Goal: Information Seeking & Learning: Learn about a topic

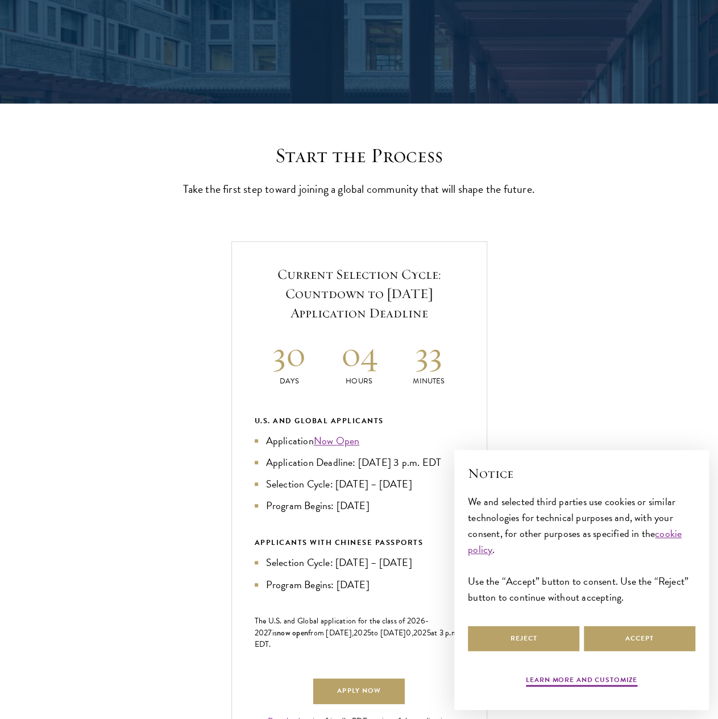
click at [354, 371] on h2 "04" at bounding box center [359, 354] width 70 height 43
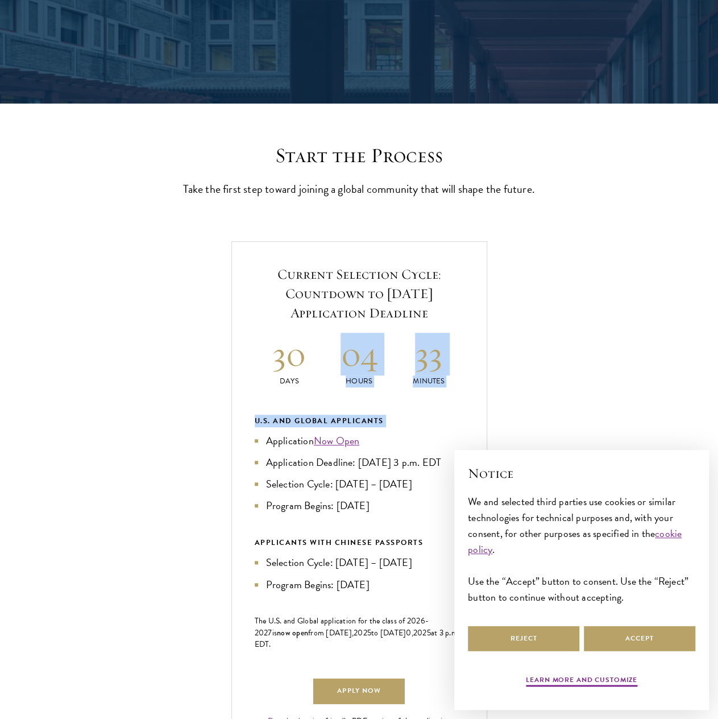
drag, startPoint x: 354, startPoint y: 371, endPoint x: 392, endPoint y: 417, distance: 59.8
click at [392, 417] on div "Current Selection Cycle: Countdown to [DATE] Application Deadline 30 Days 04 Ho…" at bounding box center [359, 503] width 256 height 524
click at [392, 417] on div "Current Selection Cycle: Countdown to September 10, 2025 Application Deadline 3…" at bounding box center [359, 503] width 256 height 524
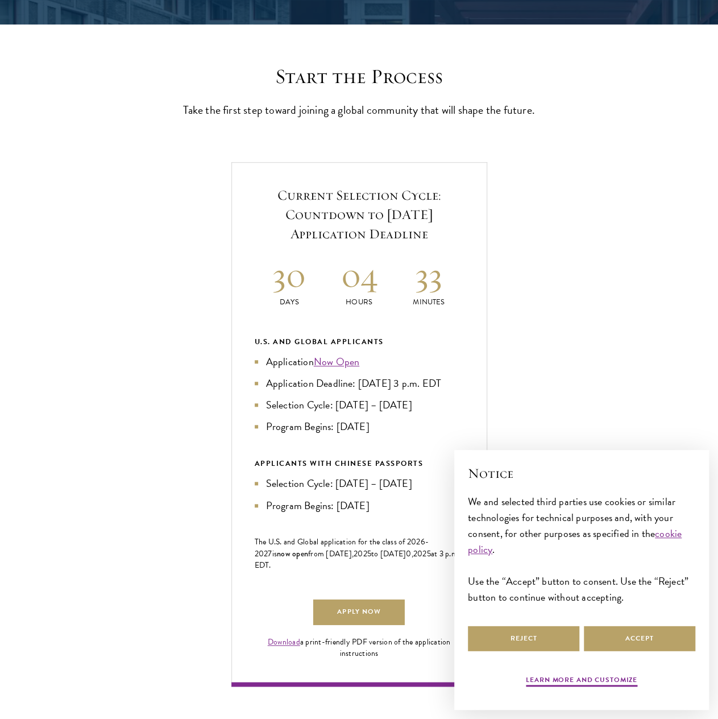
scroll to position [281, 0]
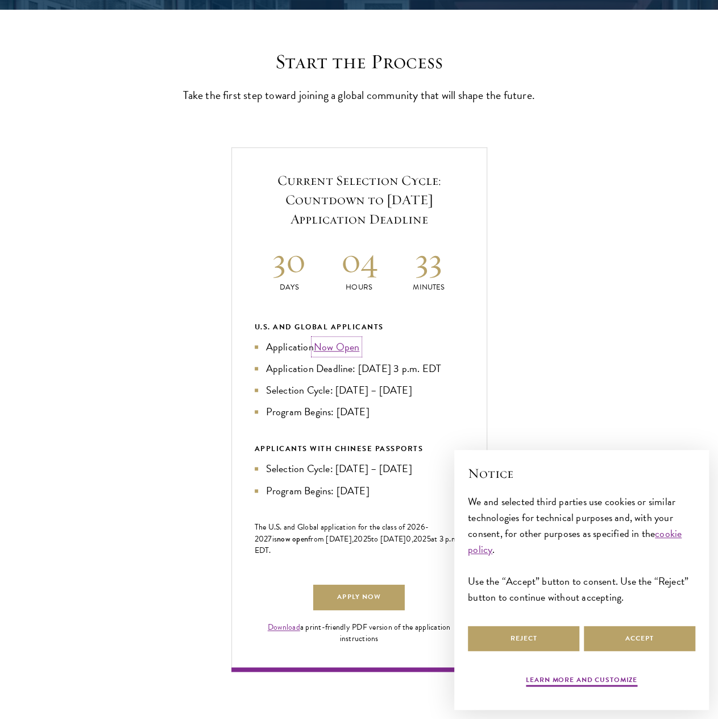
click at [334, 354] on link "Now Open" at bounding box center [337, 346] width 46 height 15
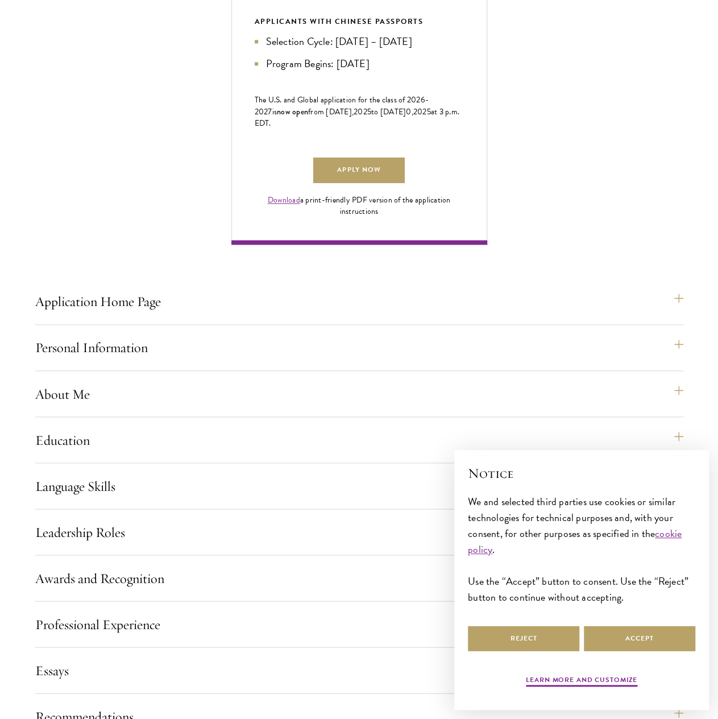
scroll to position [806, 0]
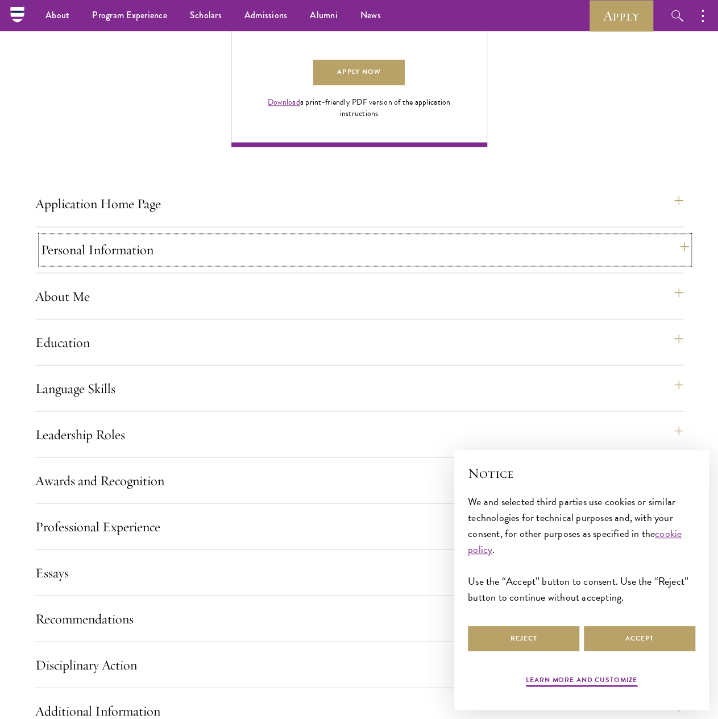
click at [135, 263] on button "Personal Information" at bounding box center [365, 249] width 648 height 27
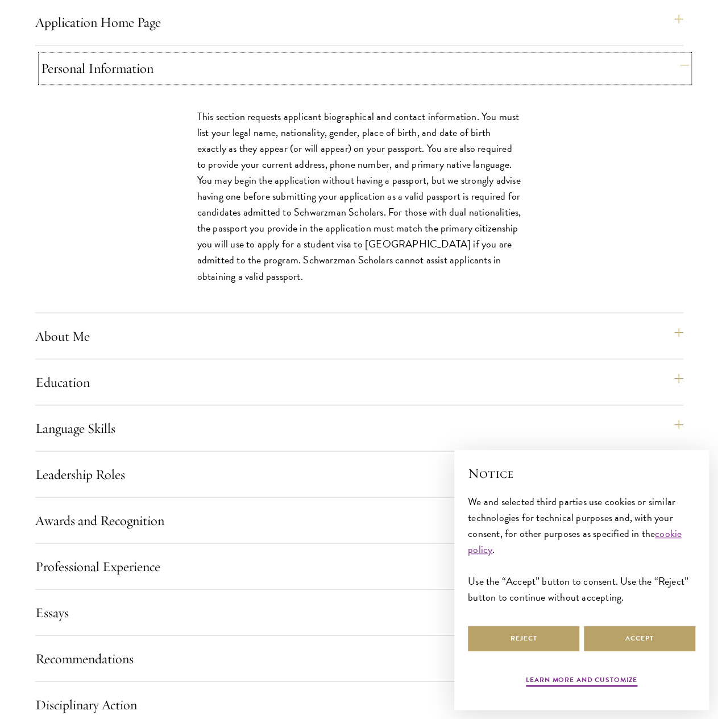
scroll to position [1005, 0]
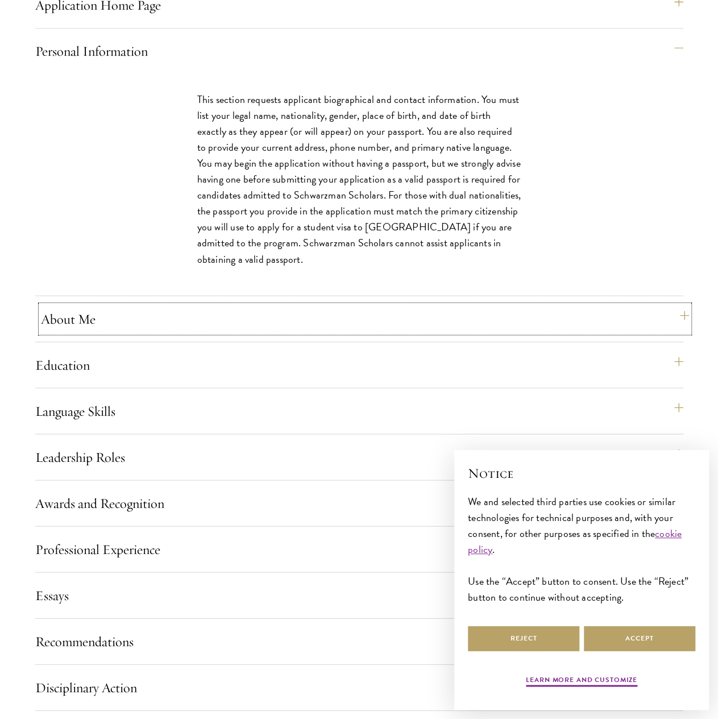
click at [119, 332] on button "About Me" at bounding box center [365, 318] width 648 height 27
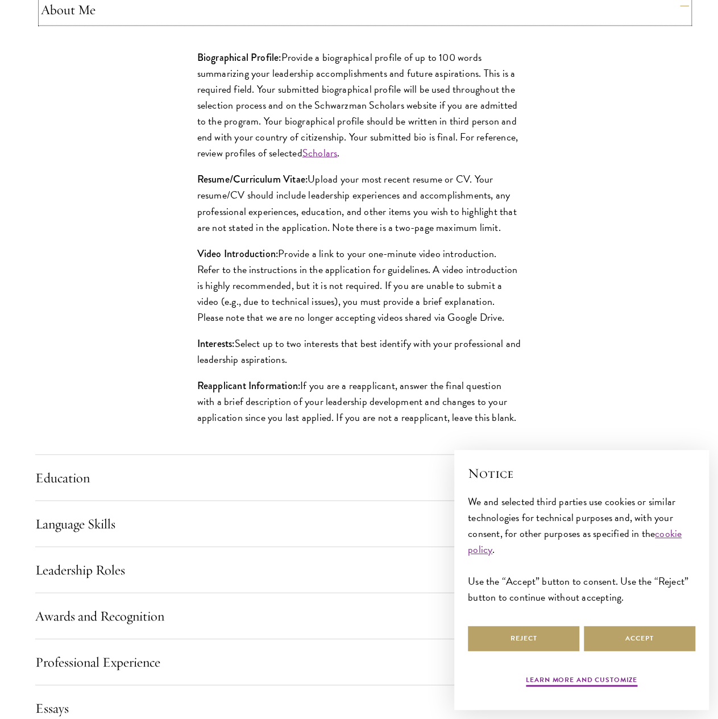
scroll to position [1093, 0]
click at [320, 160] on link "Scholars" at bounding box center [319, 151] width 35 height 15
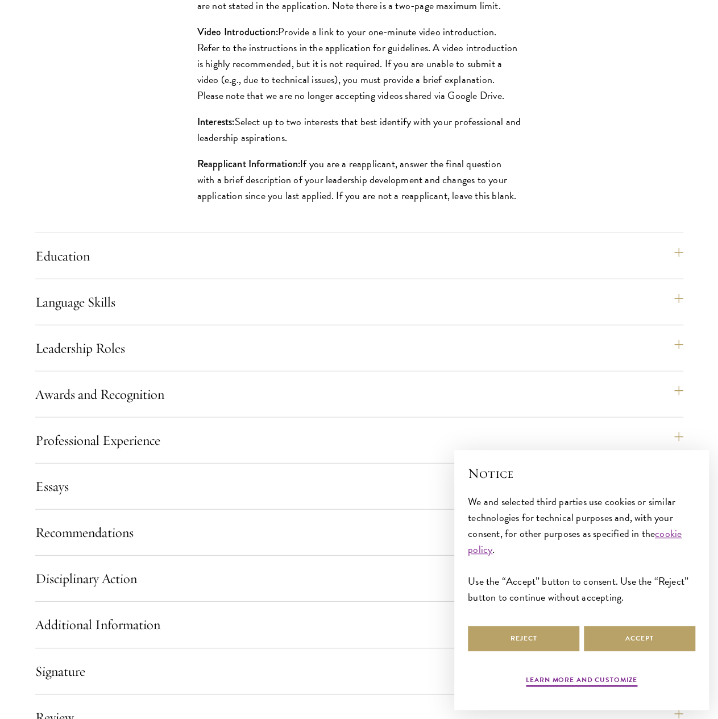
scroll to position [1315, 0]
click at [515, 269] on button "Education" at bounding box center [365, 255] width 648 height 27
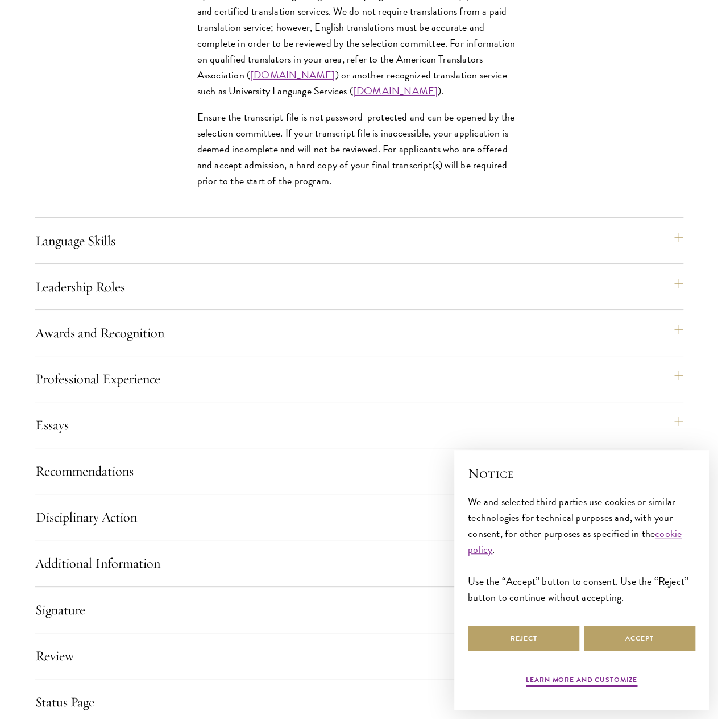
scroll to position [1976, 0]
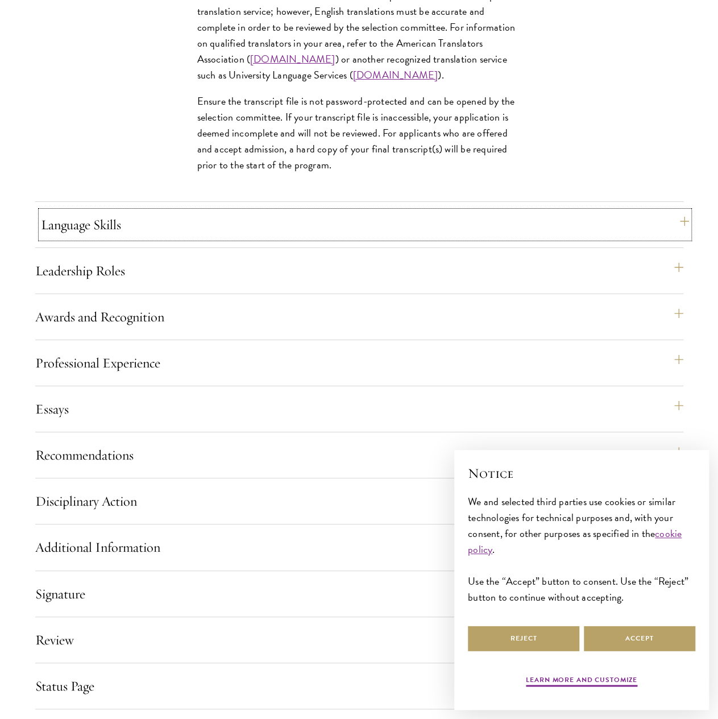
click at [372, 238] on button "Language Skills" at bounding box center [365, 224] width 648 height 27
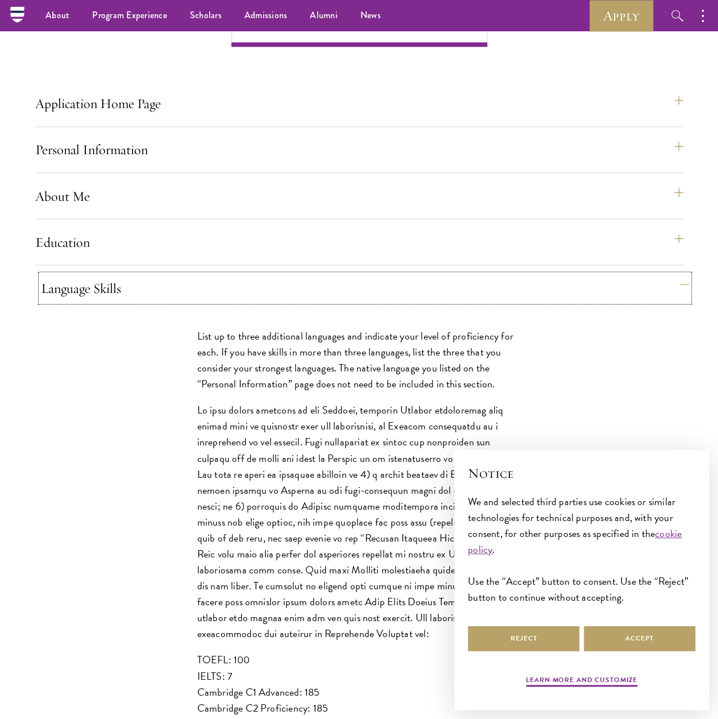
scroll to position [906, 0]
click at [193, 256] on button "Education" at bounding box center [365, 242] width 648 height 27
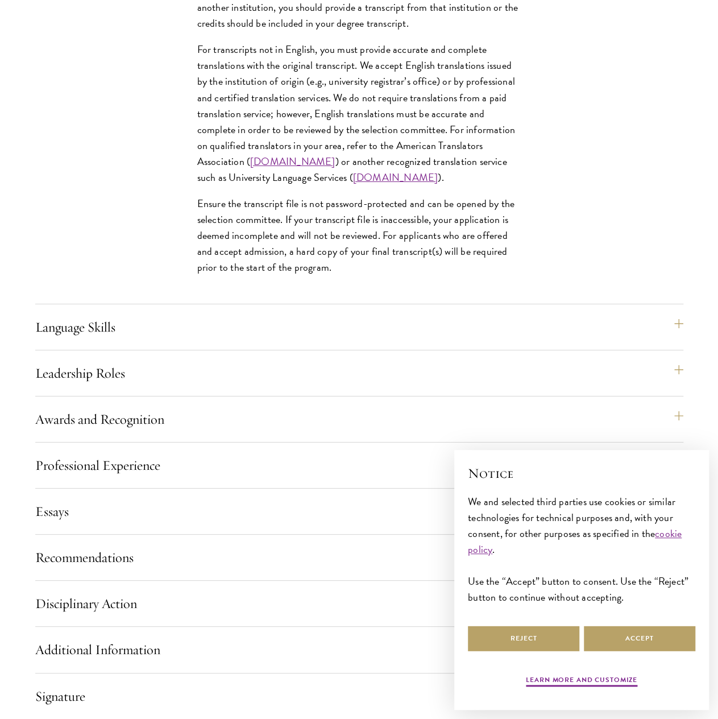
scroll to position [1874, 0]
click at [104, 478] on button "Professional Experience" at bounding box center [365, 464] width 648 height 27
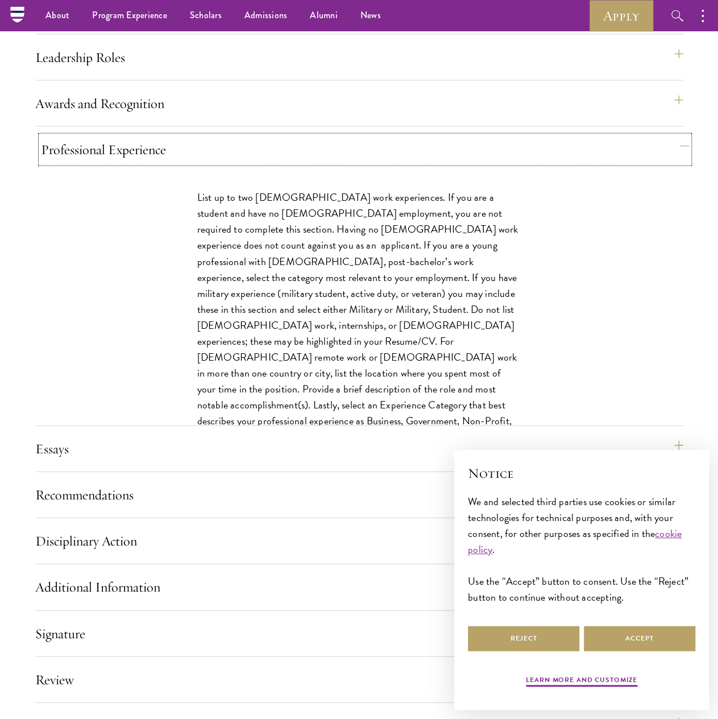
scroll to position [1182, 0]
click at [63, 463] on button "Essays" at bounding box center [365, 449] width 648 height 27
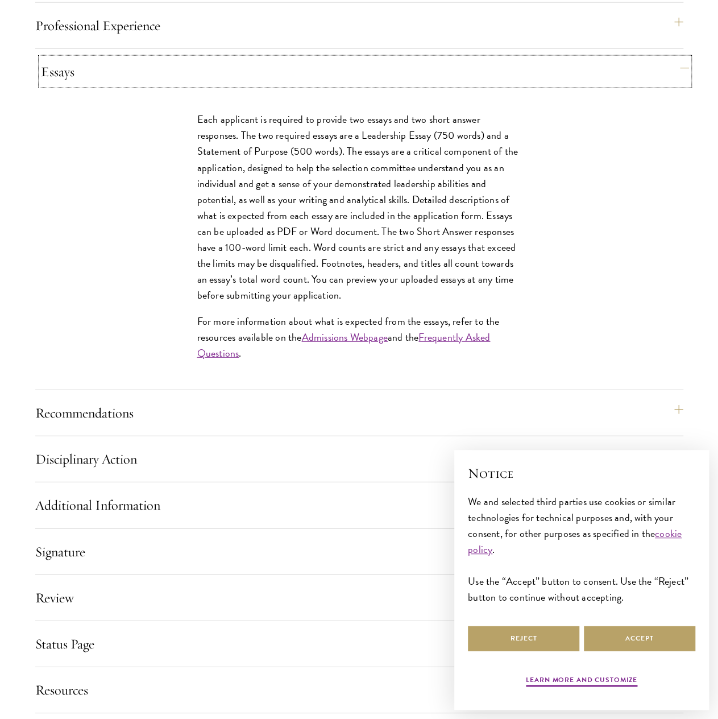
scroll to position [1312, 0]
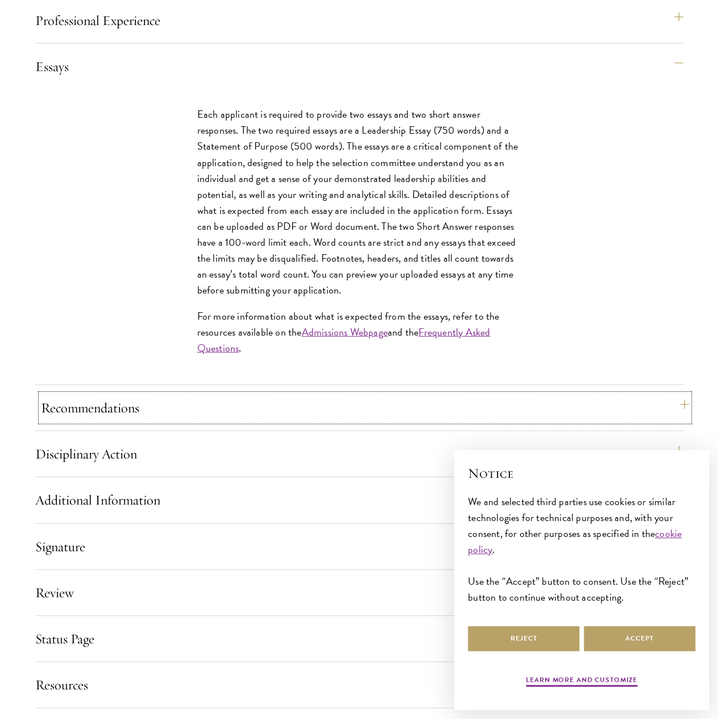
click at [74, 421] on button "Recommendations" at bounding box center [365, 407] width 648 height 27
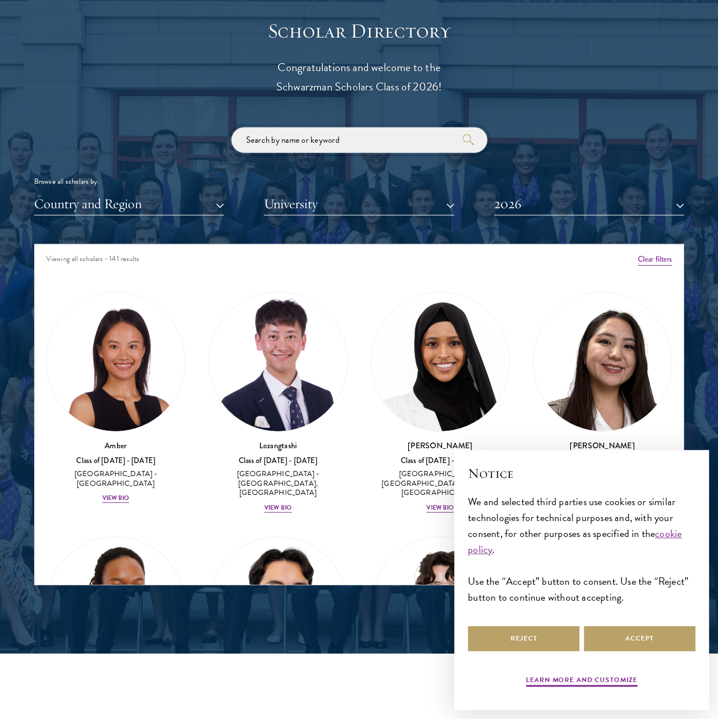
click at [350, 139] on input "search" at bounding box center [359, 140] width 256 height 26
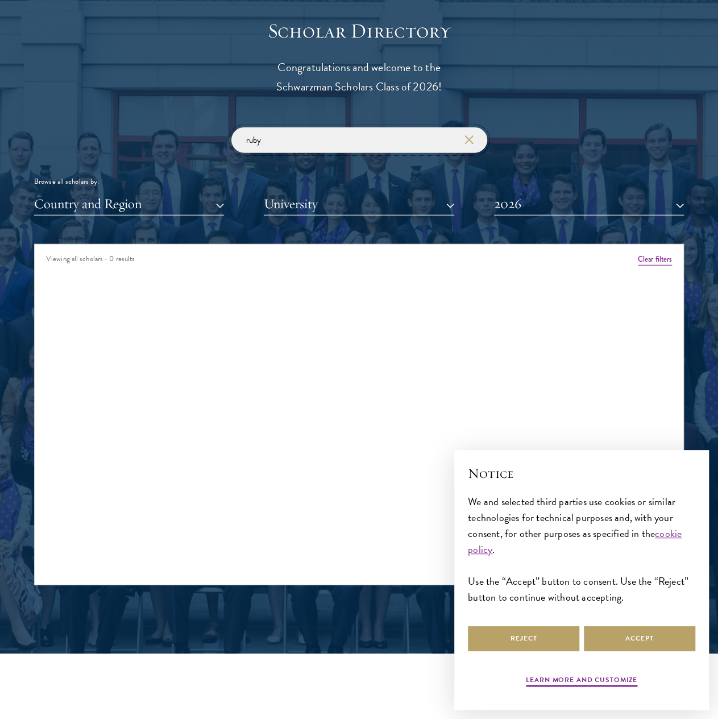
click button "submit" at bounding box center [0, 0] width 0 height 0
click at [348, 136] on input "ruby" at bounding box center [359, 140] width 256 height 26
click at [529, 200] on button "2026" at bounding box center [589, 203] width 190 height 23
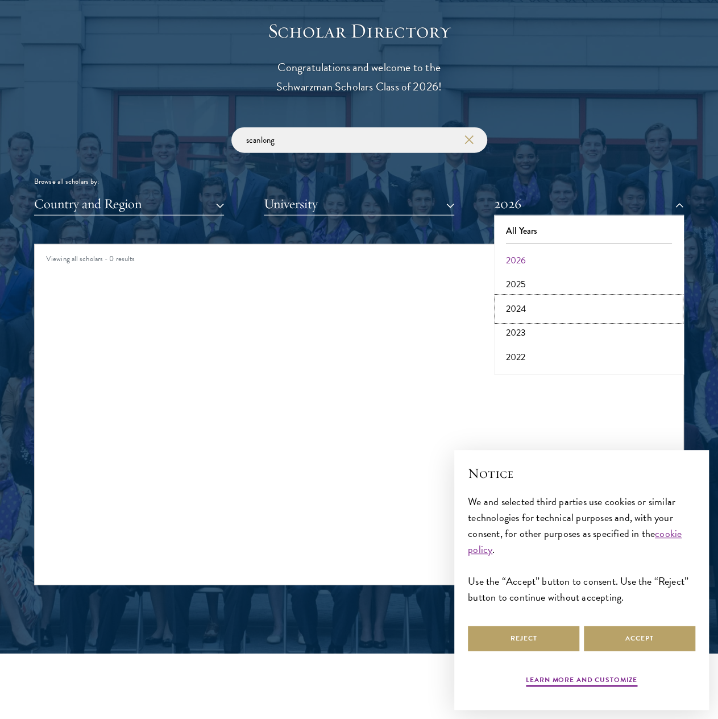
click at [553, 313] on button "2024" at bounding box center [589, 309] width 183 height 24
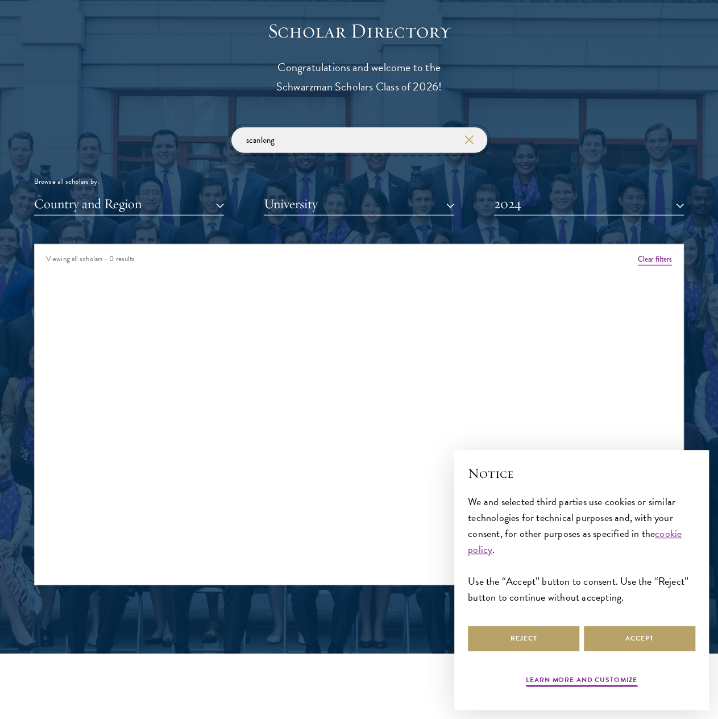
click at [305, 146] on input "scanlong" at bounding box center [359, 140] width 256 height 26
type input "[PERSON_NAME]"
click button "submit" at bounding box center [0, 0] width 0 height 0
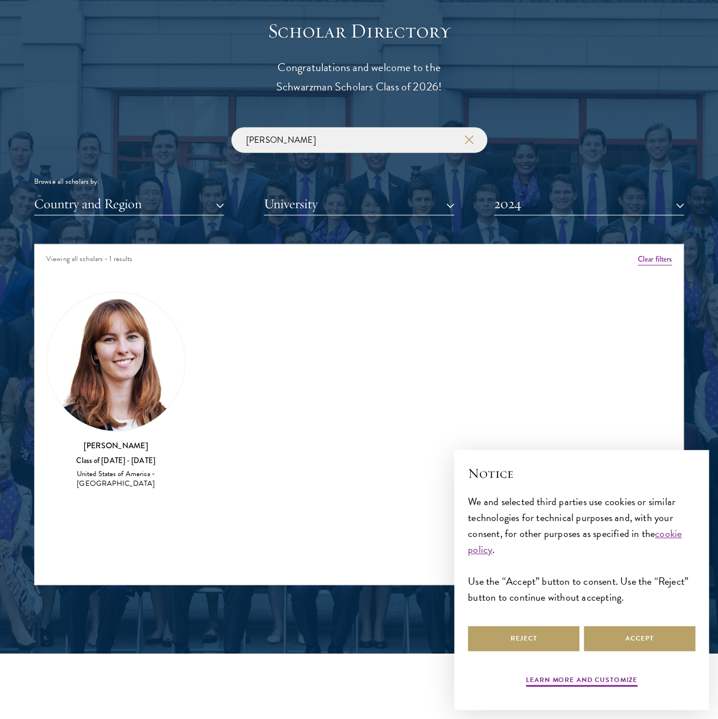
click at [98, 380] on img at bounding box center [116, 361] width 138 height 138
click at [126, 465] on div "[PERSON_NAME] Class of [DATE] - [DATE] [GEOGRAPHIC_DATA] - [GEOGRAPHIC_DATA]" at bounding box center [115, 465] width 139 height 50
click at [111, 406] on img at bounding box center [116, 361] width 138 height 138
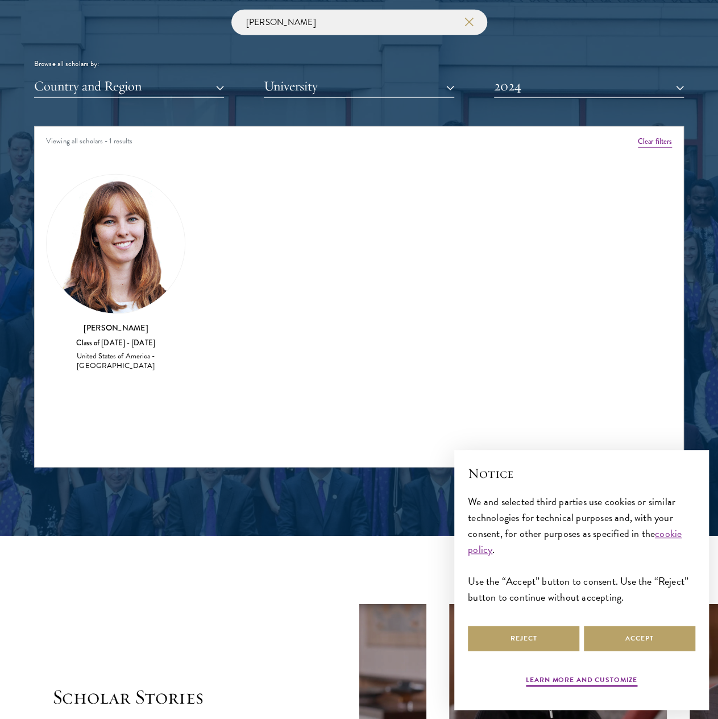
scroll to position [1357, 0]
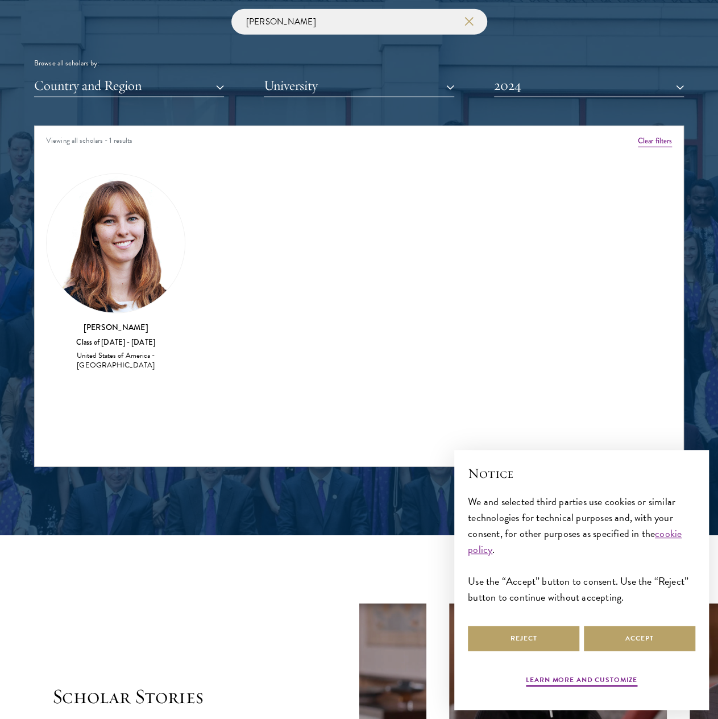
click at [118, 252] on img at bounding box center [116, 243] width 138 height 138
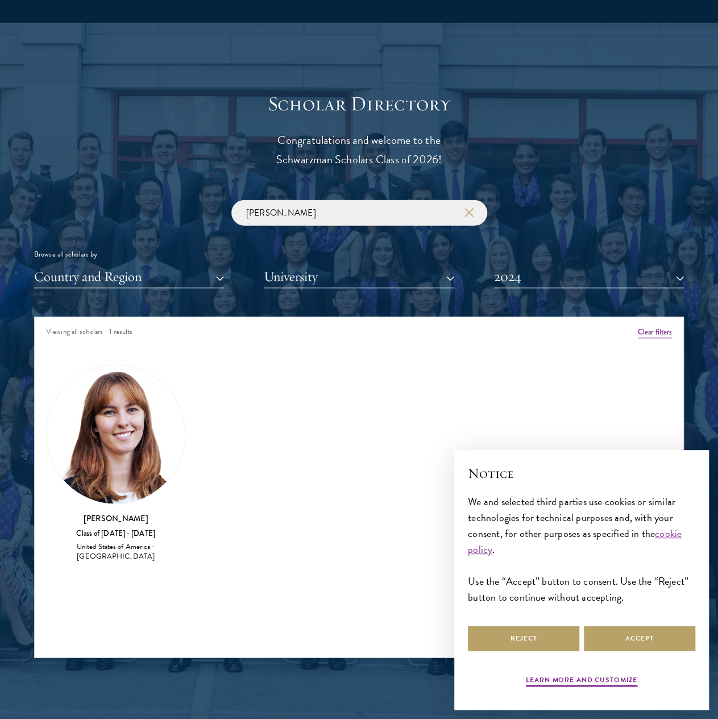
scroll to position [1181, 0]
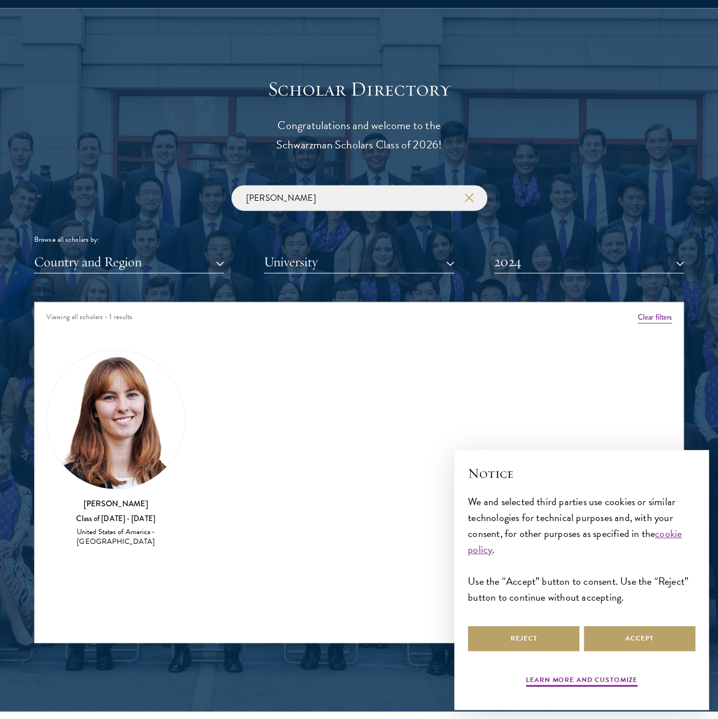
click at [121, 424] on img at bounding box center [116, 419] width 138 height 138
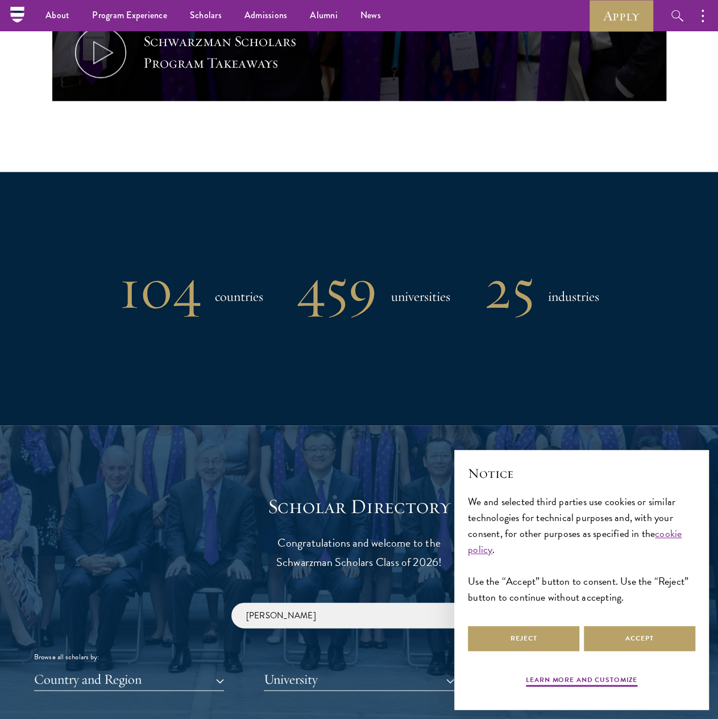
scroll to position [714, 0]
